Goal: Transaction & Acquisition: Purchase product/service

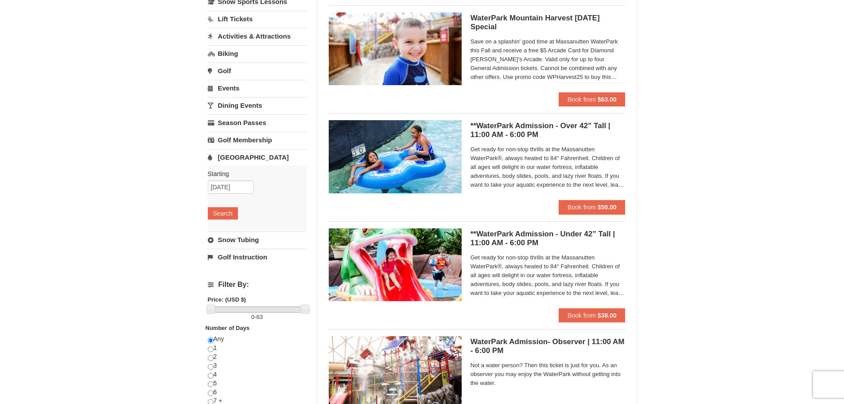
scroll to position [89, 0]
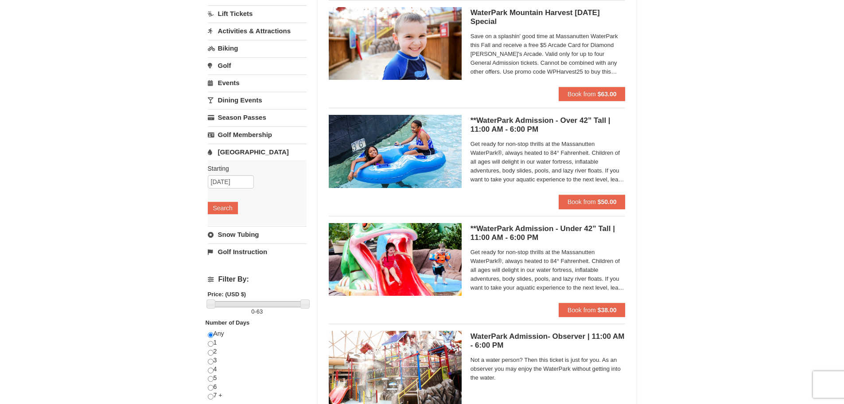
click at [566, 165] on span "Get ready for non-stop thrills at the Massanutten WaterPark®, always heated to …" at bounding box center [548, 162] width 155 height 44
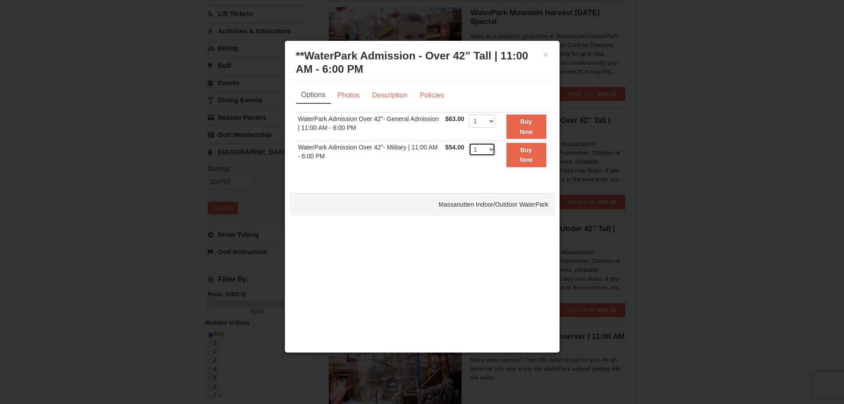
click at [492, 151] on select "1 2 3 4 5 6 7 8 9 10 11 12 13 14 15 16 17 18 19 20 21 22" at bounding box center [482, 149] width 27 height 13
select select "2"
click at [469, 143] on select "1 2 3 4 5 6 7 8 9 10 11 12 13 14 15 16 17 18 19 20 21 22" at bounding box center [482, 149] width 27 height 13
click at [520, 156] on strong "Buy Now" at bounding box center [526, 154] width 13 height 17
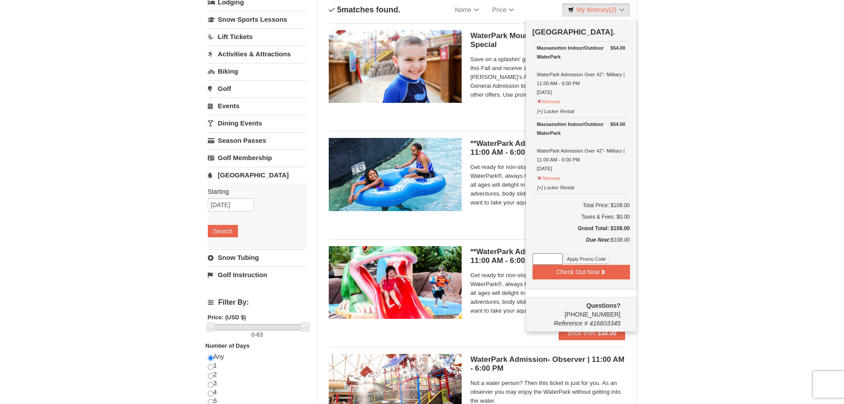
scroll to position [47, 0]
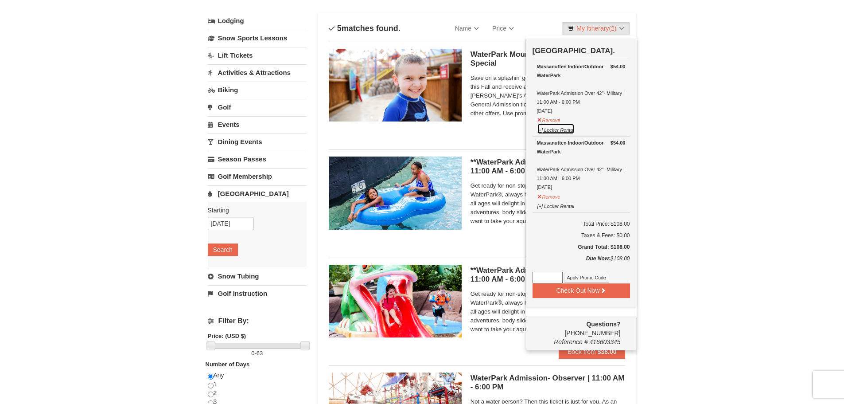
click at [549, 133] on button "[+] Locker Rental" at bounding box center [556, 128] width 38 height 11
click at [566, 131] on button "[+] Locker Rental" at bounding box center [556, 128] width 38 height 11
click at [541, 131] on button "[+] Locker Rental" at bounding box center [556, 128] width 38 height 11
click at [538, 131] on button "[+] Locker Rental" at bounding box center [556, 128] width 38 height 11
click at [550, 196] on button "Remove" at bounding box center [549, 195] width 24 height 11
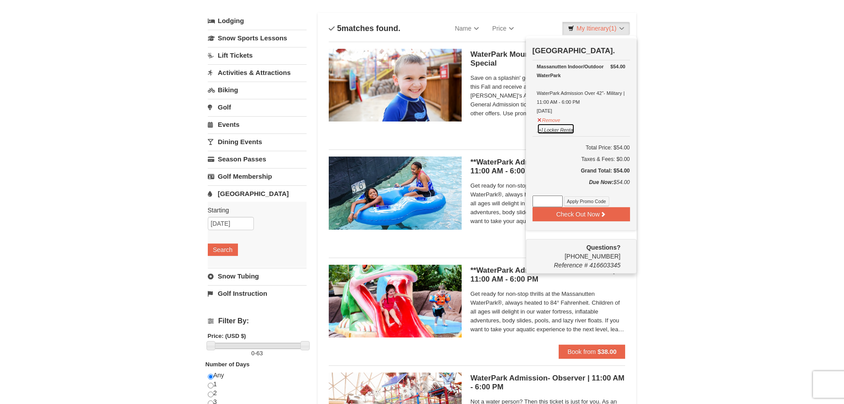
click at [553, 132] on button "[+] Locker Rental" at bounding box center [556, 128] width 38 height 11
click at [678, 101] on div "× Categories List Filter My Itinerary (1) Check Out Now Water Park Pass. $54.00…" at bounding box center [422, 294] width 844 height 621
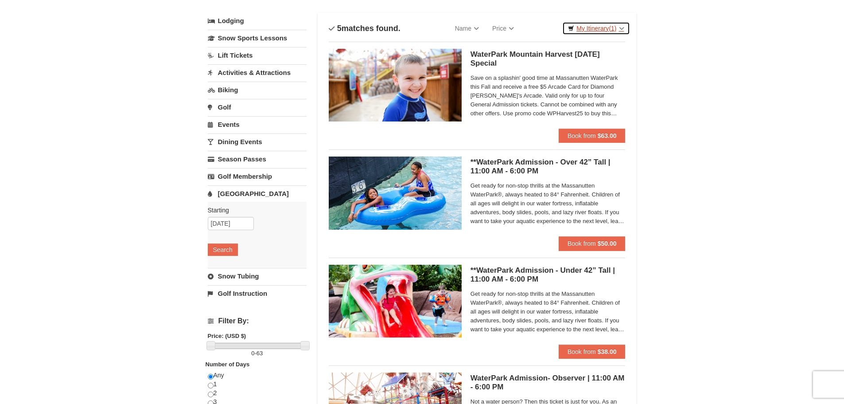
drag, startPoint x: 605, startPoint y: 32, endPoint x: 605, endPoint y: 37, distance: 5.3
click at [605, 32] on link "My Itinerary (1)" at bounding box center [595, 28] width 67 height 13
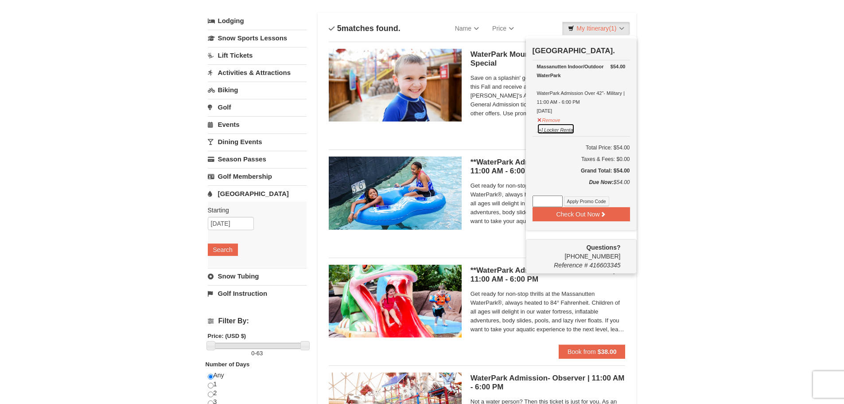
click at [557, 129] on button "[+] Locker Rental" at bounding box center [556, 128] width 38 height 11
click at [553, 122] on button "Remove" at bounding box center [549, 118] width 24 height 11
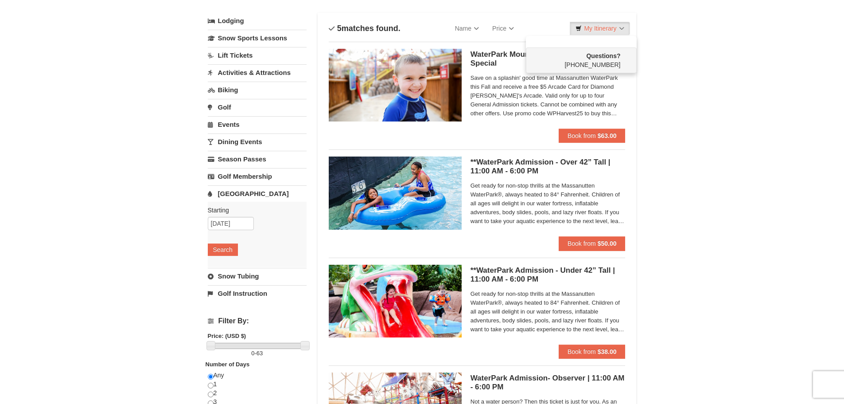
click at [721, 166] on div "× Categories List Filter My Itinerary Questions? 1-540-289-9441 Lodging Arrival…" at bounding box center [422, 294] width 844 height 621
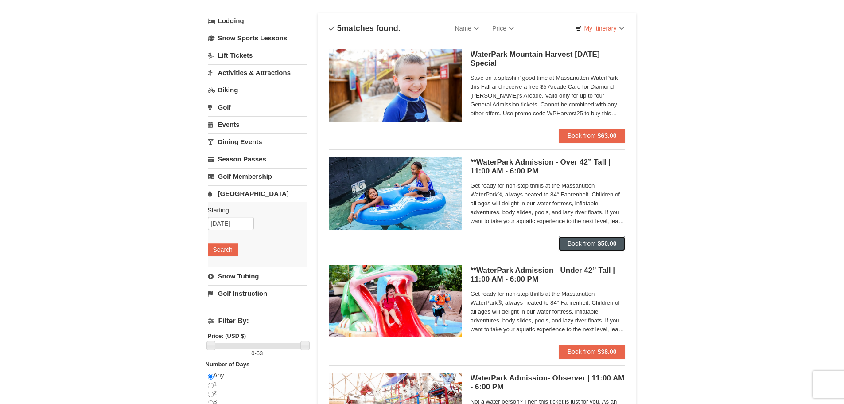
click at [600, 244] on strong "$50.00" at bounding box center [607, 243] width 19 height 7
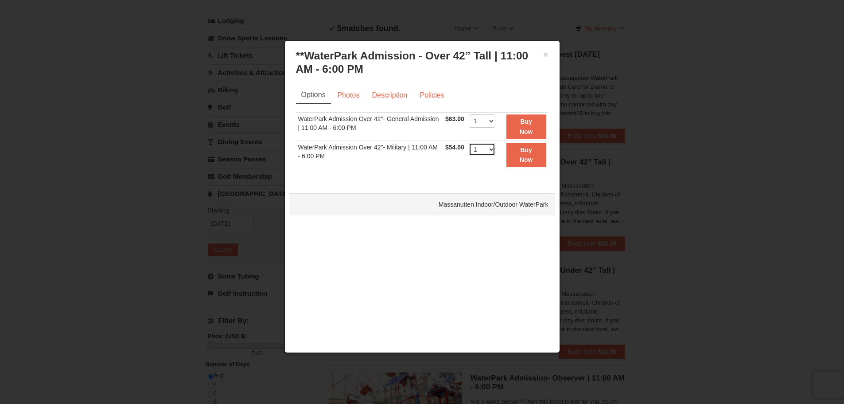
click at [490, 148] on select "1 2 3 4 5 6 7 8 9 10 11 12 13 14 15 16 17 18 19 20 21 22" at bounding box center [482, 149] width 27 height 13
select select "2"
click at [469, 143] on select "1 2 3 4 5 6 7 8 9 10 11 12 13 14 15 16 17 18 19 20 21 22" at bounding box center [482, 149] width 27 height 13
click at [522, 150] on strong "Buy Now" at bounding box center [526, 154] width 13 height 17
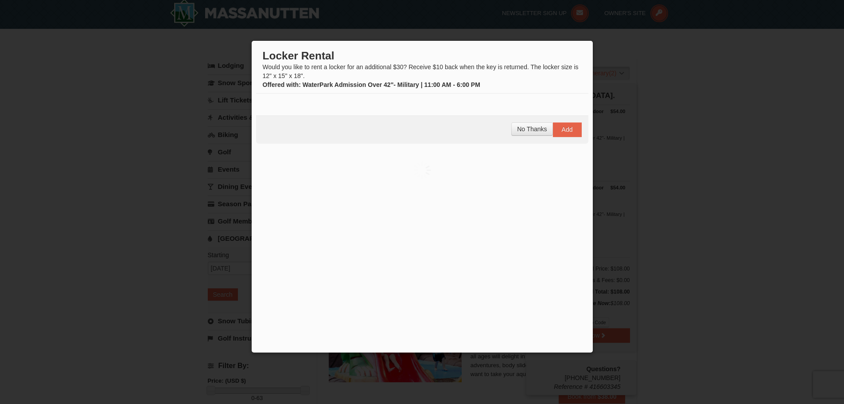
scroll to position [3, 0]
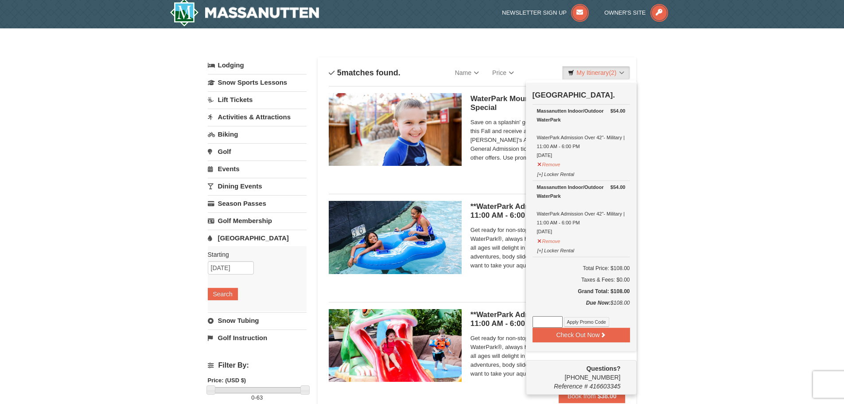
click at [703, 191] on div "× Categories List Filter My Itinerary (2) Check Out Now Water Park Pass. $54.00…" at bounding box center [422, 338] width 844 height 621
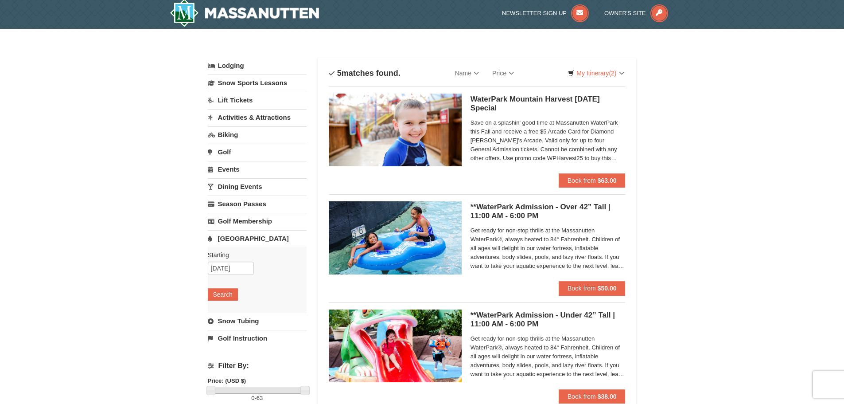
scroll to position [0, 0]
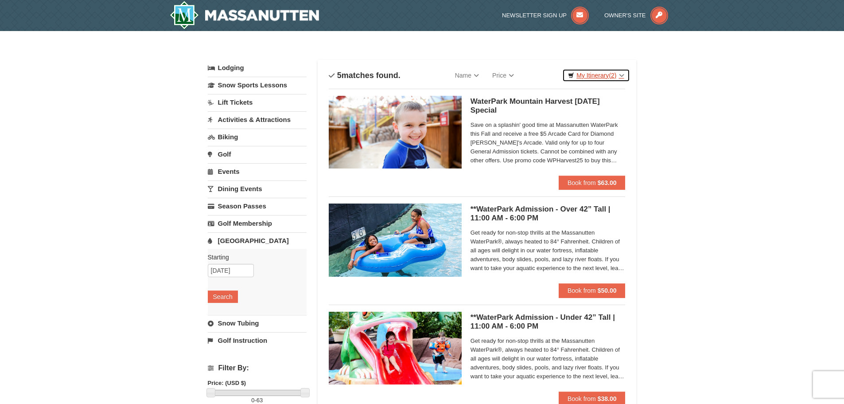
click at [600, 77] on link "My Itinerary (2)" at bounding box center [595, 75] width 67 height 13
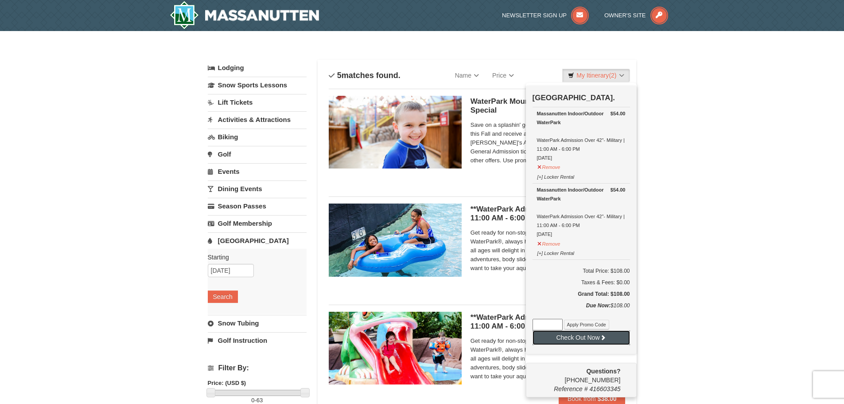
click at [564, 338] on button "Check Out Now" at bounding box center [581, 337] width 97 height 14
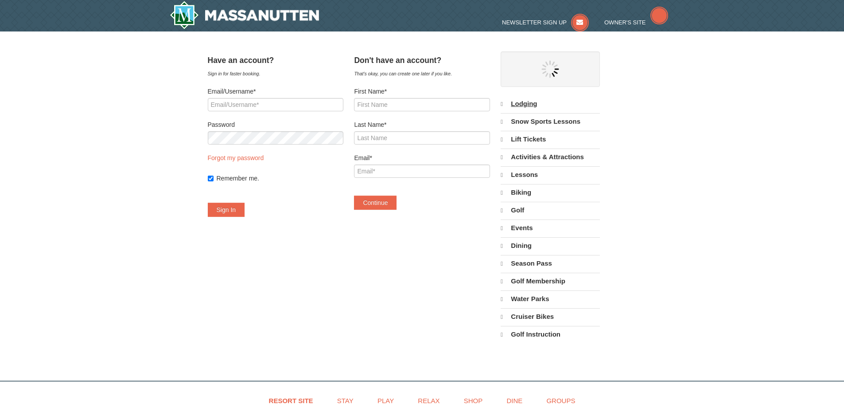
select select "10"
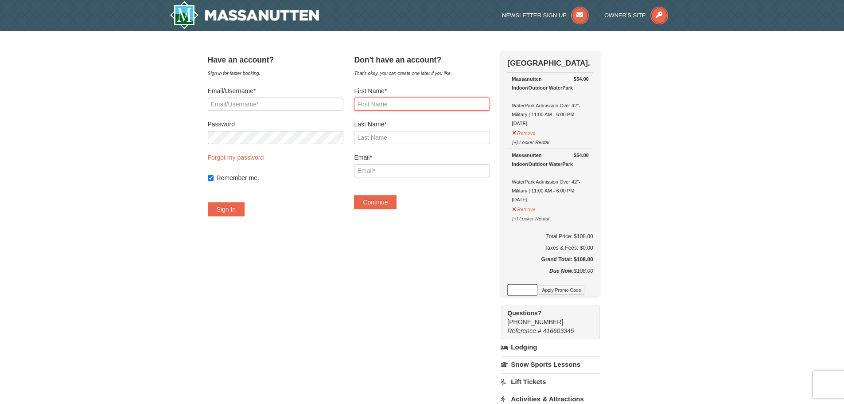
click at [424, 103] on input "First Name*" at bounding box center [422, 103] width 136 height 13
click at [415, 107] on input "First Name*" at bounding box center [422, 103] width 136 height 13
type input "John"
type input "Carter"
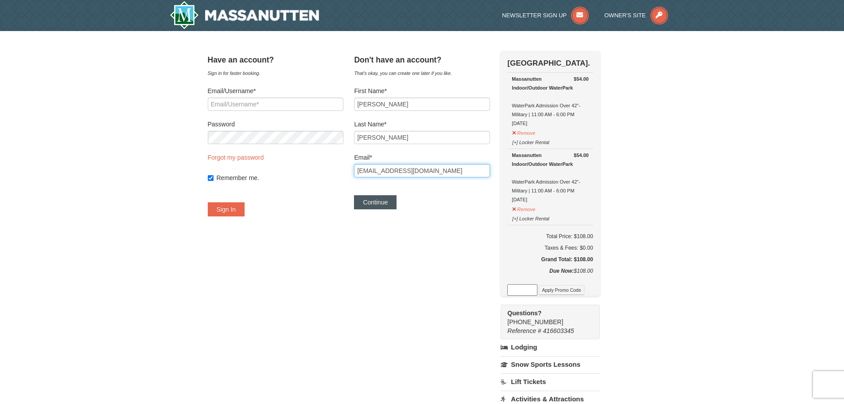
type input "johnscarter11@gmail.com"
click at [375, 203] on button "Continue" at bounding box center [375, 202] width 43 height 14
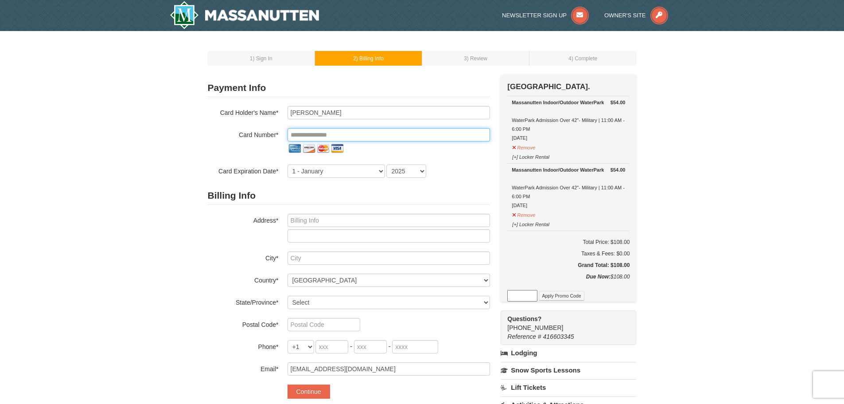
click at [315, 131] on input "tel" at bounding box center [389, 134] width 203 height 13
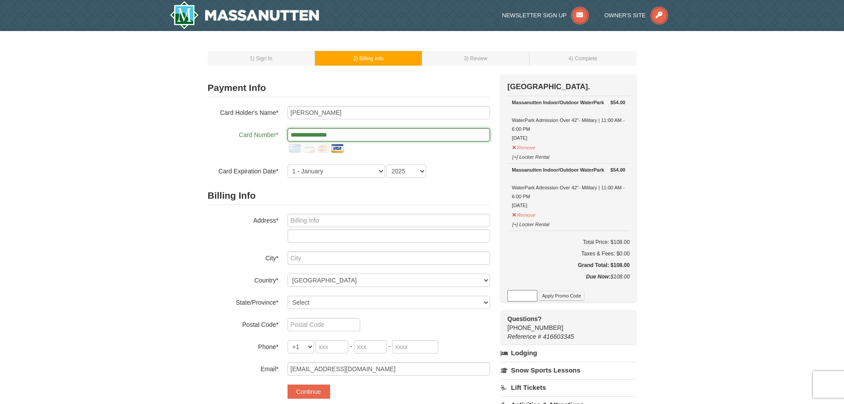
type input "**********"
drag, startPoint x: 305, startPoint y: 171, endPoint x: 310, endPoint y: 176, distance: 6.6
click at [305, 171] on select "1 - January 2 - February 3 - March 4 - April 5 - May 6 - June 7 - July 8 - Augu…" at bounding box center [336, 170] width 97 height 13
select select "12"
click at [288, 164] on select "1 - January 2 - February 3 - March 4 - April 5 - May 6 - June 7 - July 8 - Augu…" at bounding box center [336, 170] width 97 height 13
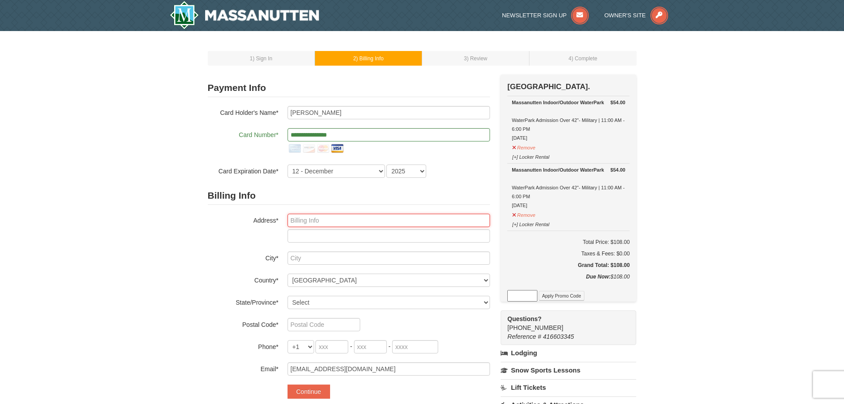
click at [303, 220] on input "text" at bounding box center [389, 220] width 203 height 13
type input "9751 Ironmaster Dr"
click at [314, 269] on div "Billing Info Address* 9751 Ironmaster Dr City* Country* ----- Select ------ Afg…" at bounding box center [349, 281] width 282 height 189
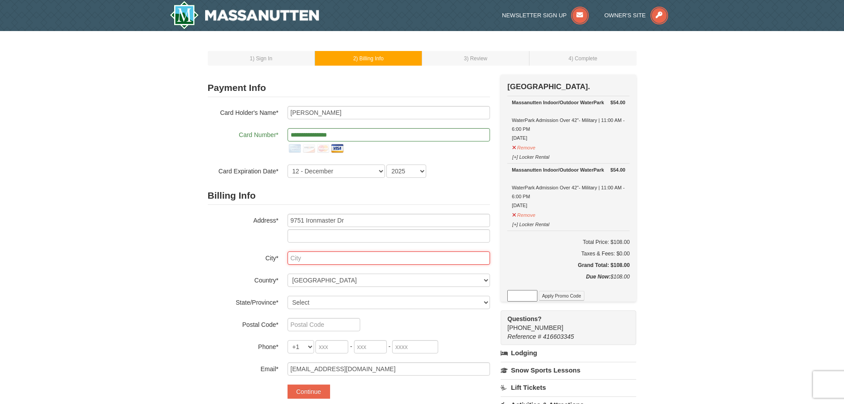
click at [313, 260] on input "text" at bounding box center [389, 257] width 203 height 13
type input "Burke"
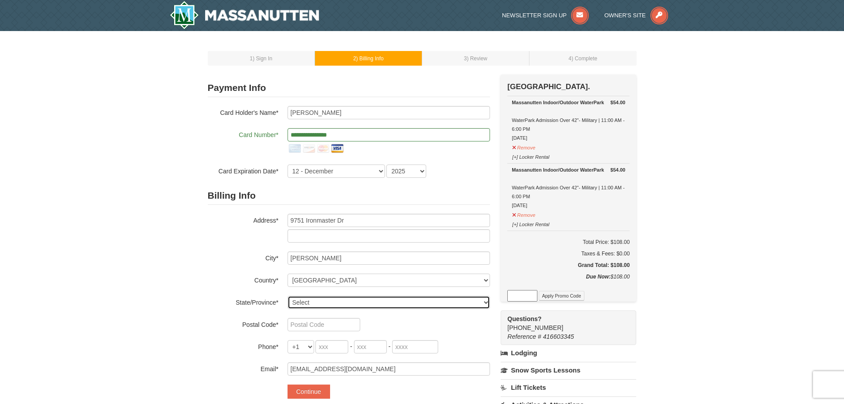
click at [322, 299] on select "Select Alabama Alaska American Samoa Arizona Arkansas California Colorado Conne…" at bounding box center [389, 302] width 203 height 13
select select "VA"
click at [288, 296] on select "Select Alabama Alaska American Samoa Arizona Arkansas California Colorado Conne…" at bounding box center [389, 302] width 203 height 13
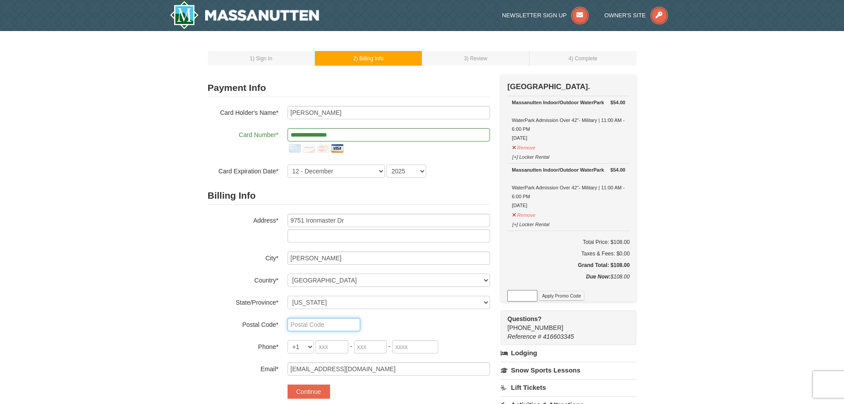
click at [312, 328] on input "text" at bounding box center [324, 324] width 73 height 13
type input "22015"
click at [330, 347] on input "tel" at bounding box center [332, 346] width 33 height 13
type input "804"
click at [370, 350] on input "tel" at bounding box center [370, 346] width 33 height 13
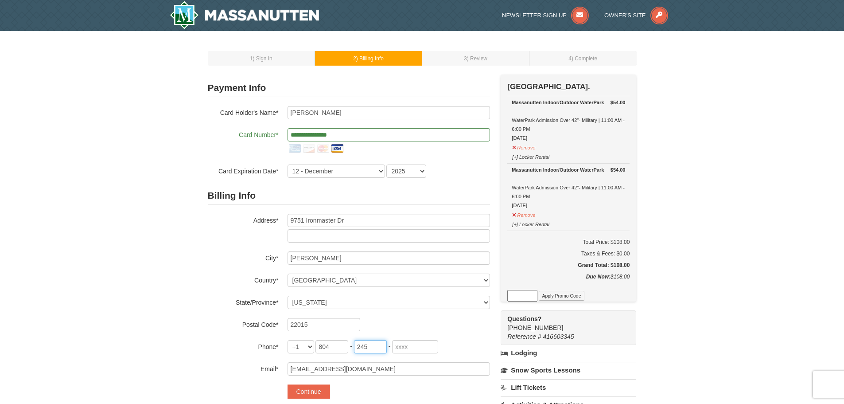
type input "245"
click at [412, 344] on input "tel" at bounding box center [415, 346] width 46 height 13
type input "1472"
click at [456, 337] on div "Billing Info Address* 9751 Ironmaster Dr City* Burke Country* ----- Select ----…" at bounding box center [349, 281] width 282 height 189
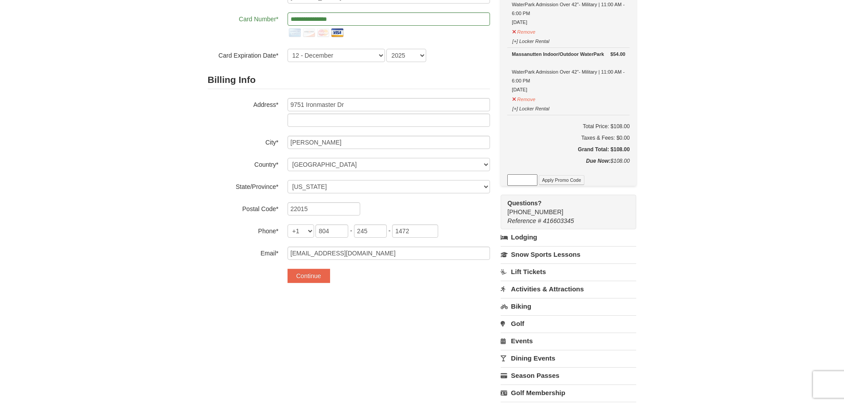
scroll to position [133, 0]
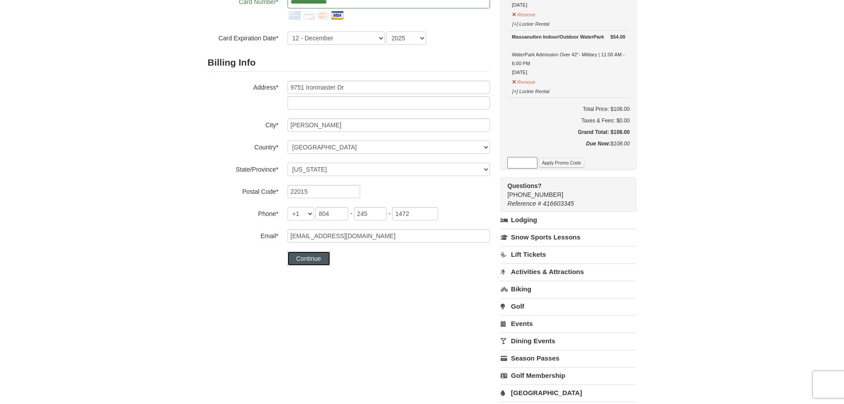
click at [314, 261] on button "Continue" at bounding box center [309, 258] width 43 height 14
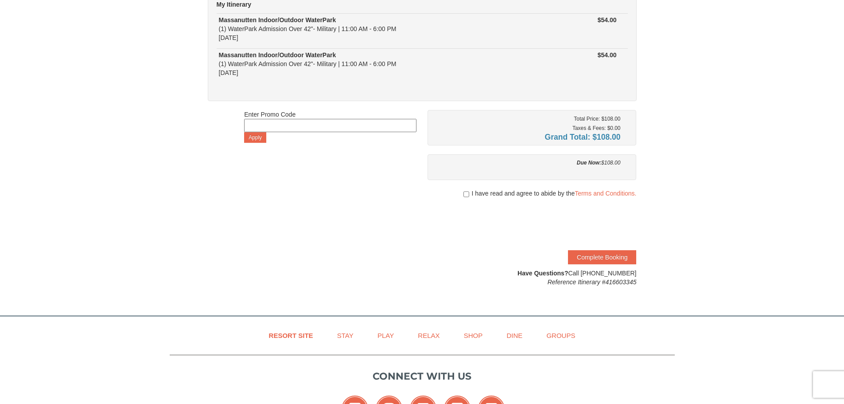
scroll to position [89, 0]
click at [486, 199] on div at bounding box center [532, 201] width 209 height 9
click at [483, 191] on span "I have read and agree to abide by the Terms and Conditions." at bounding box center [554, 192] width 165 height 9
click at [461, 194] on div "I have read and agree to abide by the Terms and Conditions." at bounding box center [532, 192] width 209 height 9
click at [465, 194] on input "checkbox" at bounding box center [467, 193] width 6 height 7
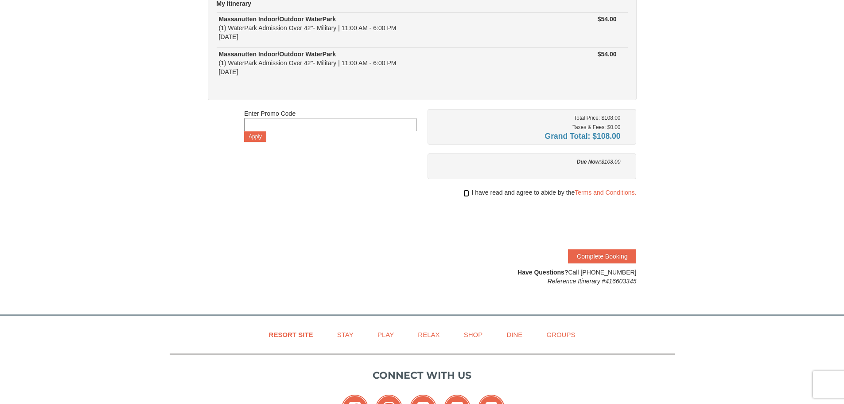
checkbox input "true"
click at [619, 259] on button "Complete Booking" at bounding box center [602, 256] width 68 height 14
